Goal: Information Seeking & Learning: Find specific fact

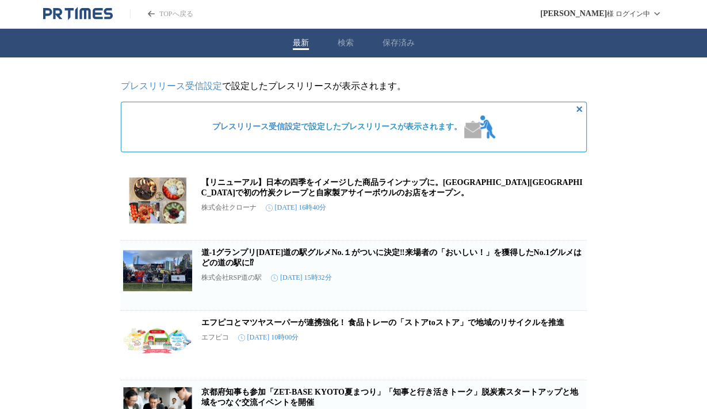
click at [340, 44] on button "検索" at bounding box center [345, 43] width 16 height 10
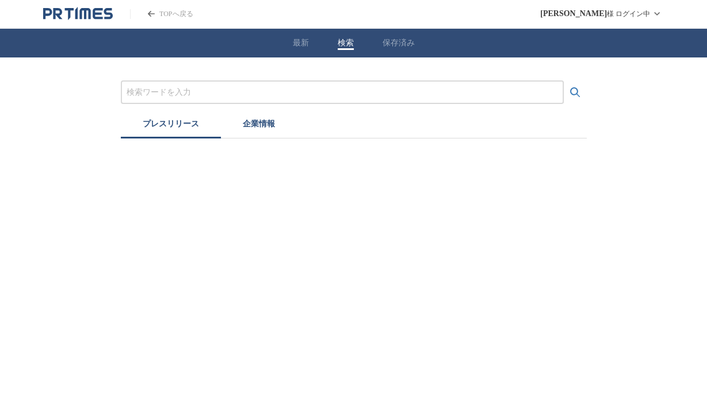
click at [174, 99] on div at bounding box center [342, 92] width 443 height 24
click at [170, 90] on input "プレスリリースおよび企業を検索する" at bounding box center [341, 92] width 431 height 13
type input "h"
click at [563, 81] on button "検索する" at bounding box center [574, 92] width 23 height 23
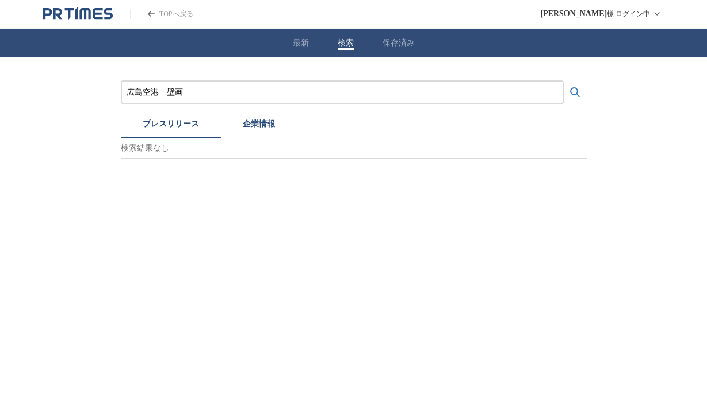
drag, startPoint x: 166, startPoint y: 94, endPoint x: 228, endPoint y: 92, distance: 62.1
click at [228, 92] on input "広島空港　壁画" at bounding box center [341, 92] width 431 height 13
click at [563, 81] on button "検索する" at bounding box center [574, 92] width 23 height 23
click at [220, 97] on div "[GEOGRAPHIC_DATA]" at bounding box center [342, 92] width 443 height 24
click at [216, 95] on input "[GEOGRAPHIC_DATA]" at bounding box center [341, 92] width 431 height 13
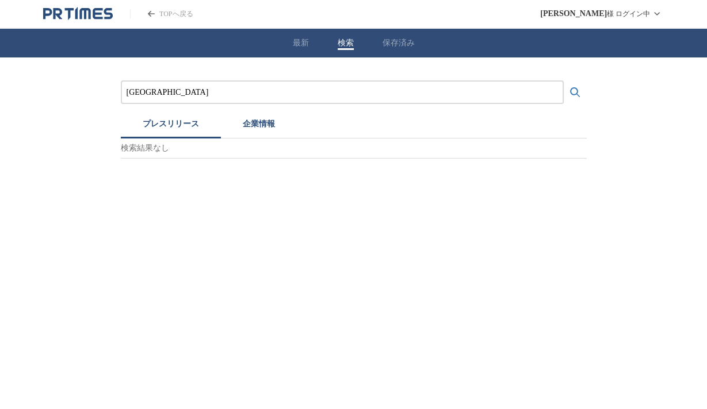
click at [563, 81] on button "検索する" at bounding box center [574, 92] width 23 height 23
click at [251, 88] on input "[GEOGRAPHIC_DATA]" at bounding box center [341, 92] width 431 height 13
click at [268, 128] on button "企業情報" at bounding box center [259, 125] width 76 height 25
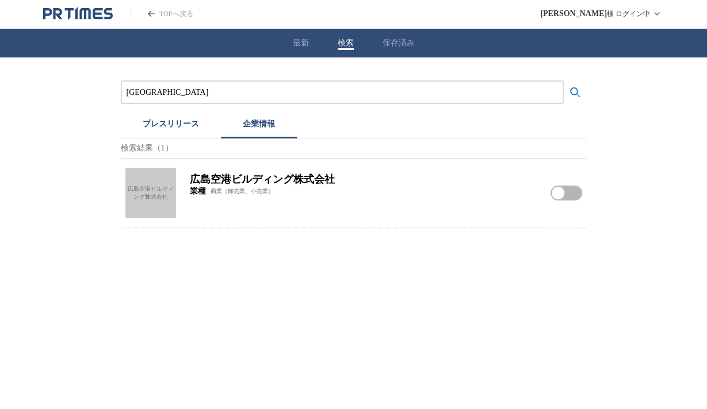
click at [268, 128] on button "企業情報" at bounding box center [259, 125] width 76 height 25
click at [223, 179] on h2 "広島空港ビルディング株式会社" at bounding box center [363, 179] width 347 height 14
click at [236, 186] on h2 "広島空港ビルディング株式会社" at bounding box center [363, 179] width 347 height 14
click at [146, 197] on div "広島空港ビルディング株式会社" at bounding box center [150, 193] width 51 height 51
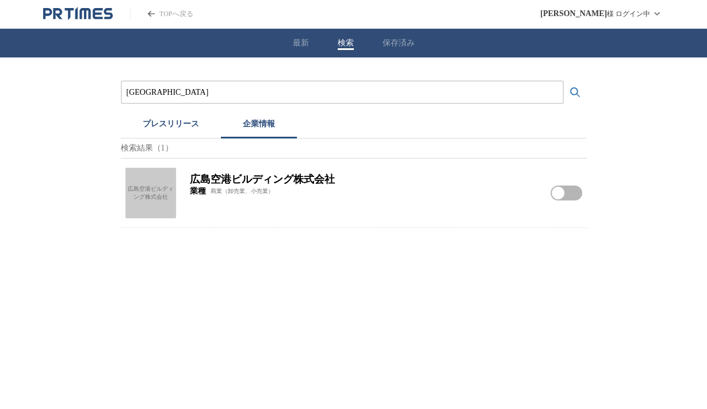
click at [159, 86] on input "[GEOGRAPHIC_DATA]" at bounding box center [341, 92] width 431 height 13
click at [563, 81] on button "検索する" at bounding box center [574, 92] width 23 height 23
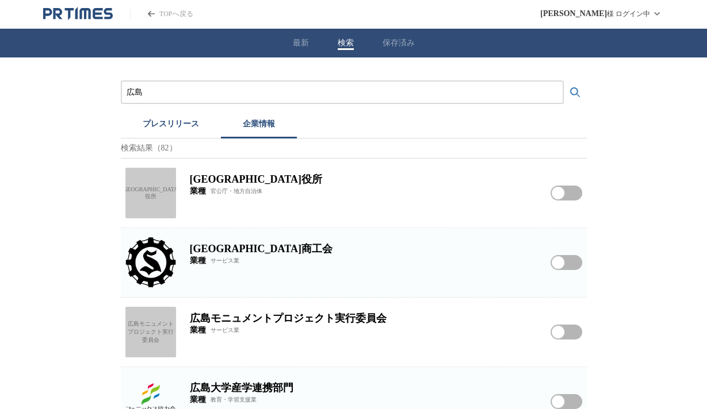
drag, startPoint x: 171, startPoint y: 135, endPoint x: 166, endPoint y: 128, distance: 8.8
click at [166, 128] on button "プレスリリース" at bounding box center [171, 125] width 100 height 25
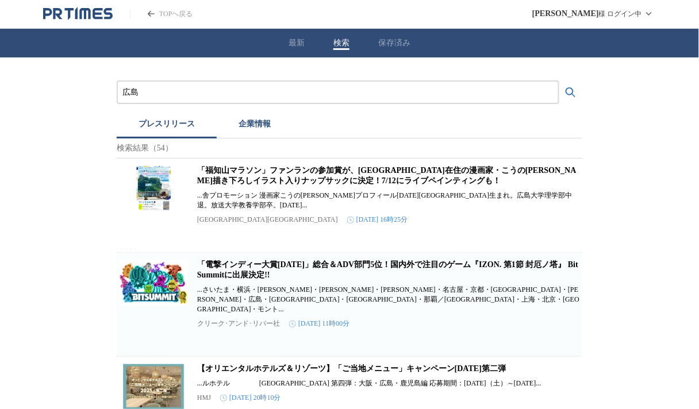
click at [185, 93] on input "広島" at bounding box center [337, 92] width 431 height 13
click at [559, 81] on button "検索する" at bounding box center [570, 92] width 23 height 23
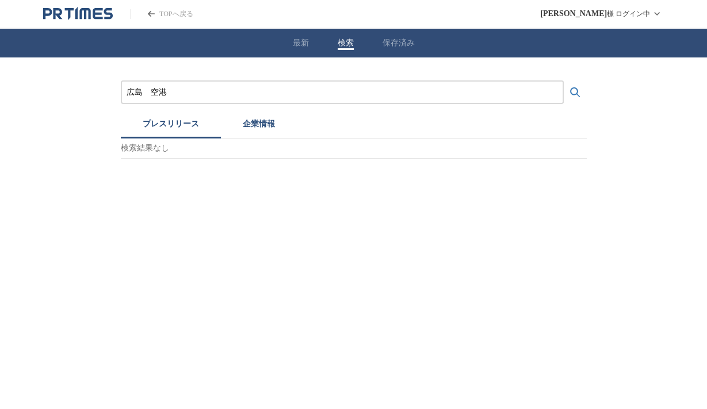
drag, startPoint x: 160, startPoint y: 97, endPoint x: 174, endPoint y: 101, distance: 14.4
click at [174, 101] on div "広島　空港" at bounding box center [342, 92] width 443 height 24
type input "広島　壁画"
click at [563, 81] on button "検索する" at bounding box center [574, 92] width 23 height 23
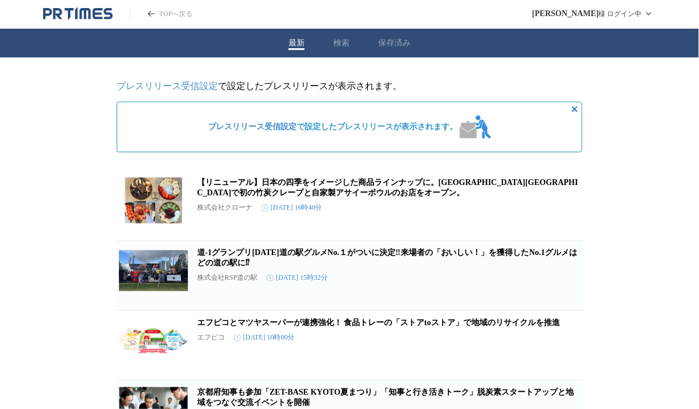
click at [302, 44] on button "最新" at bounding box center [297, 43] width 16 height 10
click at [113, 8] on div "TOPへ戻る" at bounding box center [117, 14] width 149 height 14
click at [87, 14] on icon "PR TIMESのトップページはこちら" at bounding box center [78, 14] width 70 height 14
